Goal: Transaction & Acquisition: Register for event/course

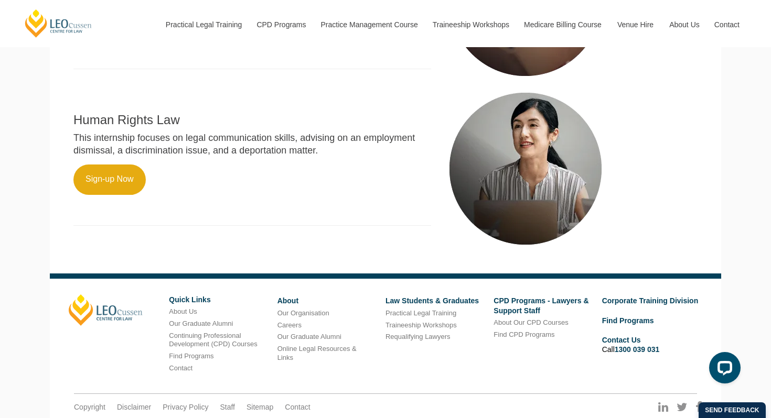
scroll to position [716, 0]
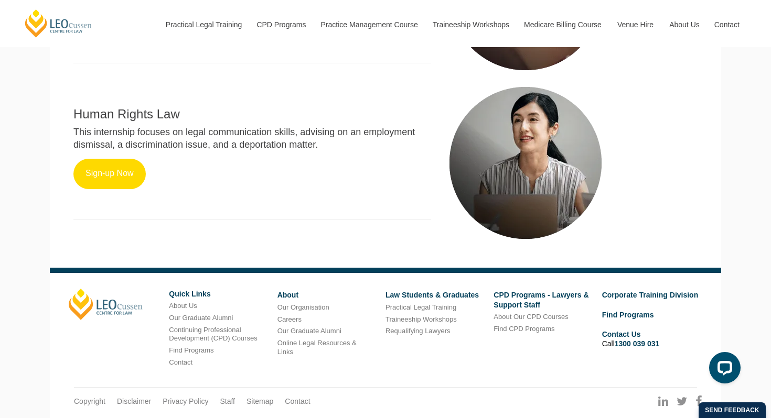
click at [117, 166] on link "Sign-up Now" at bounding box center [109, 174] width 72 height 30
